Goal: Navigation & Orientation: Find specific page/section

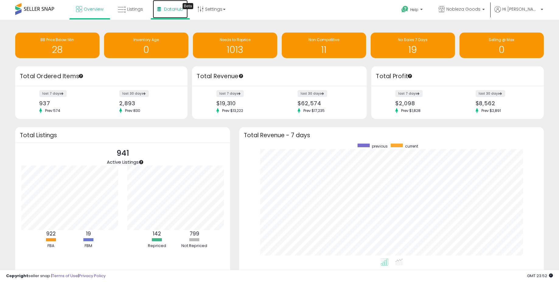
click at [171, 8] on span "DataHub" at bounding box center [173, 9] width 19 height 6
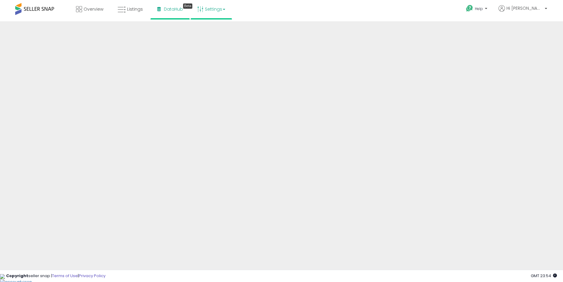
click at [225, 11] on link "Settings" at bounding box center [211, 9] width 37 height 18
click at [294, 10] on div "Overview Listings Beta" at bounding box center [181, 13] width 372 height 26
click at [368, 10] on div "Help Contact Support Search Knowledge Hub Request a Feature Hi [PERSON_NAME]" at bounding box center [461, 13] width 186 height 26
